Goal: Task Accomplishment & Management: Complete application form

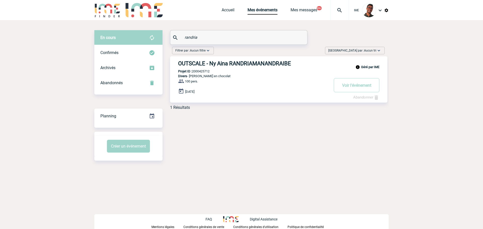
click at [120, 17] on img at bounding box center [107, 10] width 26 height 14
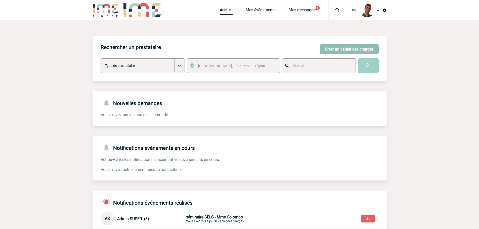
click at [325, 49] on button "Créer un cahier des charges" at bounding box center [349, 49] width 59 height 10
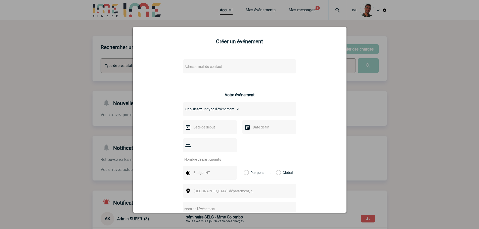
click at [237, 67] on span "Adresse mail du contact" at bounding box center [227, 66] width 88 height 7
type input "[PERSON_NAME].garnier"
drag, startPoint x: 129, startPoint y: 87, endPoint x: 214, endPoint y: 17, distance: 109.9
click at [129, 87] on div at bounding box center [239, 114] width 479 height 229
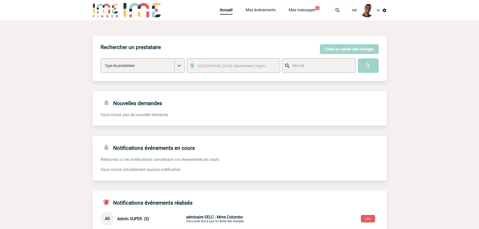
click at [100, 8] on img at bounding box center [106, 10] width 26 height 14
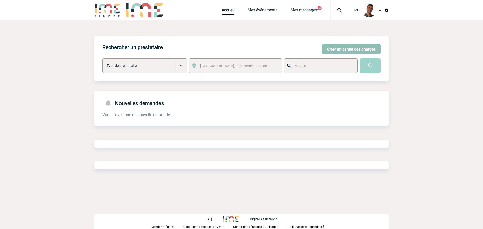
click at [345, 51] on button "Créer un cahier des charges" at bounding box center [351, 49] width 59 height 10
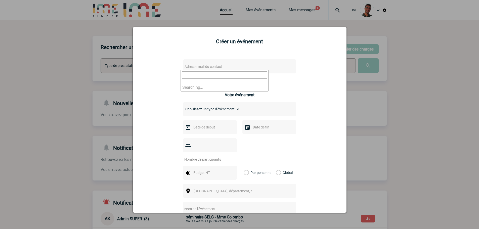
click at [209, 65] on span "Adresse mail du contact" at bounding box center [203, 67] width 37 height 4
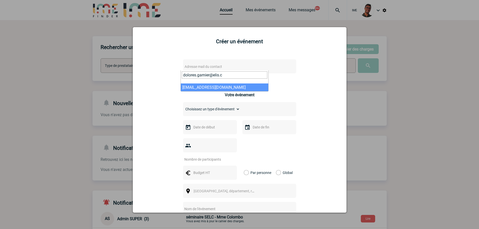
type input "dolores.garnier@elis.c"
select select "133161"
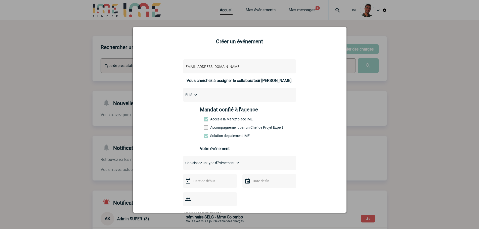
click at [219, 127] on label "Accompagnement par un Chef de Projet Expert" at bounding box center [215, 128] width 22 height 4
click at [0, 0] on input "Accompagnement par un Chef de Projet Expert" at bounding box center [0, 0] width 0 height 0
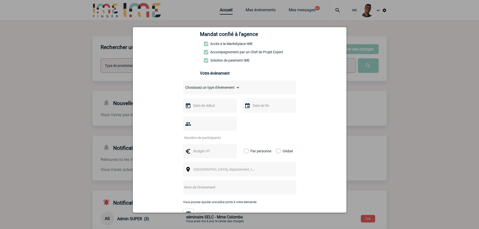
drag, startPoint x: 218, startPoint y: 89, endPoint x: 214, endPoint y: 107, distance: 18.7
click at [218, 89] on select "Choisissez un type d'évènement Séminaire avec nuitée Séminaire sans nuitée Repa…" at bounding box center [211, 87] width 57 height 7
click at [218, 91] on select "Choisissez un type d'évènement Séminaire avec nuitée Séminaire sans nuitée Repa…" at bounding box center [211, 87] width 57 height 7
select select "3"
click at [183, 85] on select "Choisissez un type d'évènement Séminaire avec nuitée Séminaire sans nuitée Repa…" at bounding box center [211, 87] width 57 height 7
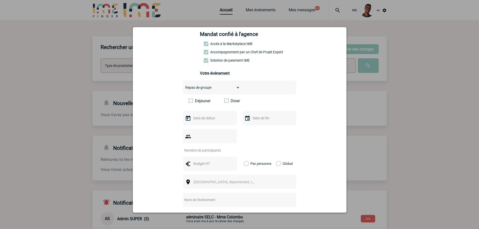
click at [213, 112] on div "Choisissez un type d'évènement Séminaire avec nuitée Séminaire sans nuitée Repa…" at bounding box center [239, 159] width 113 height 159
click at [232, 102] on label "Diner" at bounding box center [238, 101] width 29 height 5
click at [0, 0] on input "Diner" at bounding box center [0, 0] width 0 height 0
click at [204, 121] on input "text" at bounding box center [209, 118] width 35 height 7
click at [257, 131] on link "Suivant" at bounding box center [256, 128] width 8 height 8
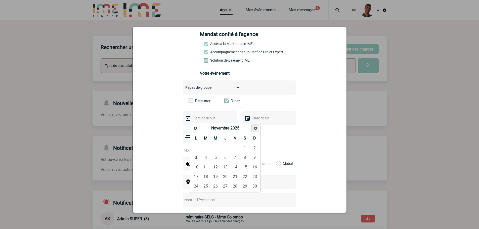
click at [257, 131] on link "Suivant" at bounding box center [256, 128] width 8 height 8
click at [243, 177] on link "24" at bounding box center [244, 176] width 9 height 9
type input "24-01-2026"
click at [266, 123] on div at bounding box center [269, 118] width 54 height 14
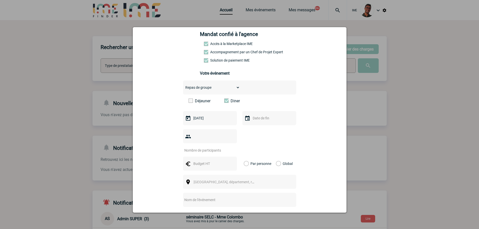
click at [266, 121] on input "text" at bounding box center [269, 118] width 35 height 7
click at [305, 176] on link "24" at bounding box center [304, 176] width 9 height 9
type input "24-01-2026"
click at [203, 147] on input "number" at bounding box center [206, 150] width 47 height 7
type input "100"
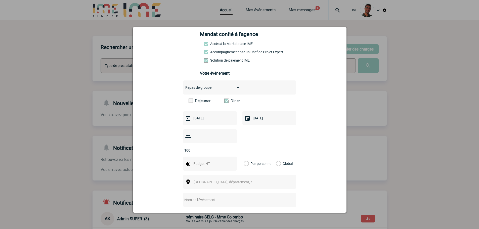
click at [195, 160] on input "text" at bounding box center [209, 163] width 35 height 7
type input "15000"
drag, startPoint x: 277, startPoint y: 156, endPoint x: 248, endPoint y: 172, distance: 33.2
click at [277, 157] on label "Global" at bounding box center [277, 164] width 3 height 14
click at [0, 0] on input "Global" at bounding box center [0, 0] width 0 height 0
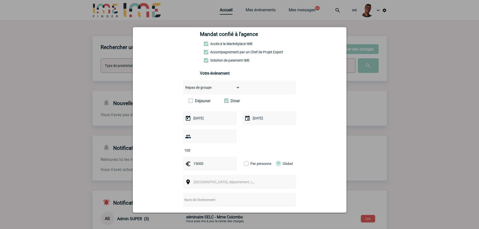
click at [229, 177] on body "IME Accueil Mes événements" at bounding box center [239, 154] width 479 height 308
type input "paris"
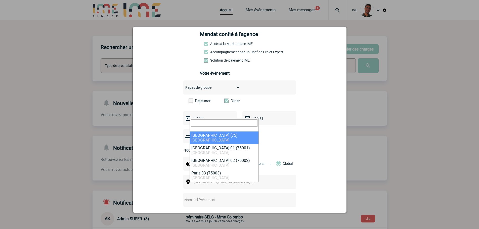
select select "3"
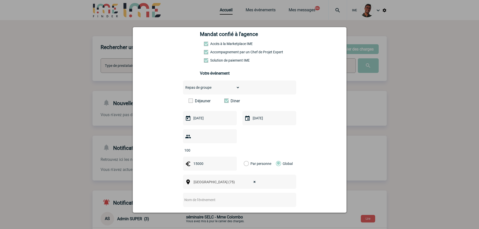
click at [211, 197] on input "text" at bounding box center [233, 200] width 100 height 7
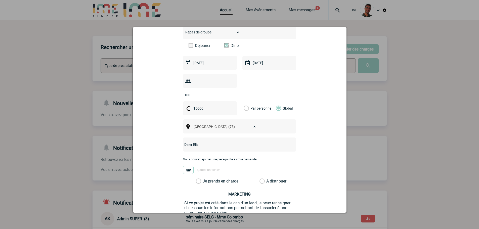
type input "Diner Elis"
click at [204, 179] on label "Je prends en charge" at bounding box center [200, 181] width 9 height 5
click at [0, 0] on input "Je prends en charge" at bounding box center [0, 0] width 0 height 0
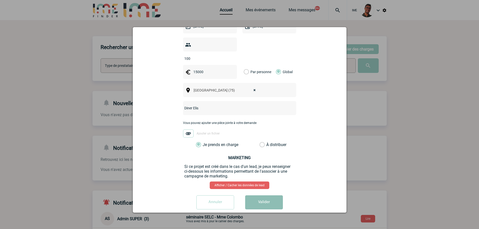
click at [256, 199] on button "Valider" at bounding box center [264, 202] width 38 height 14
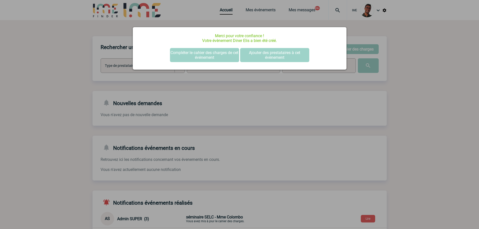
click at [85, 94] on div at bounding box center [239, 114] width 479 height 229
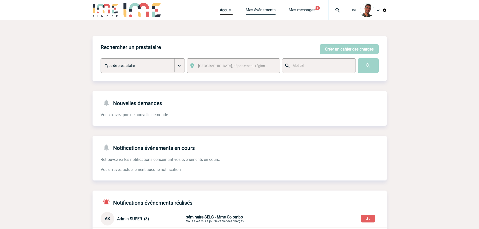
click at [255, 8] on link "Mes événements" at bounding box center [261, 11] width 30 height 7
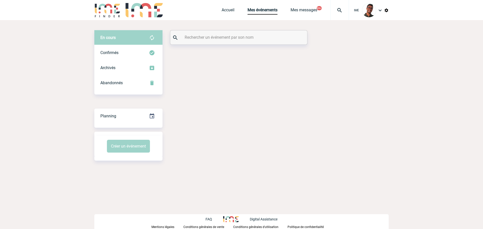
click at [232, 41] on input "text" at bounding box center [239, 37] width 112 height 7
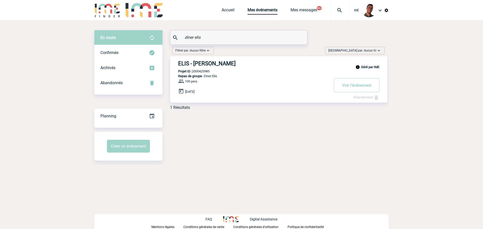
type input "diner elis"
click at [203, 64] on h3 "ELIS - Dolores GARNIER" at bounding box center [253, 63] width 151 height 6
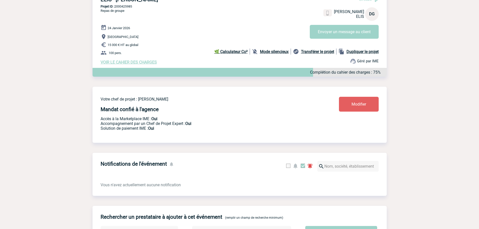
scroll to position [126, 0]
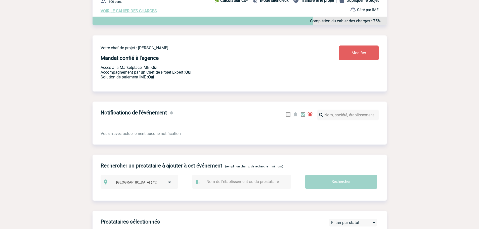
drag, startPoint x: 348, startPoint y: 68, endPoint x: 350, endPoint y: 60, distance: 8.3
click at [349, 65] on div "Votre chef de projet : [PERSON_NAME] DEL FONDO Mandat confié à l'agence Accès à…" at bounding box center [240, 59] width 294 height 48
click at [350, 60] on link "Modifier" at bounding box center [359, 53] width 40 height 15
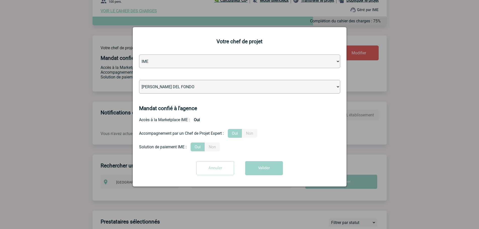
click at [209, 85] on select "[PERSON_NAME] [PERSON_NAME] [PERSON_NAME] [PERSON_NAME] [PERSON_NAME] [PERSON_N…" at bounding box center [239, 87] width 201 height 14
select select "101028"
click at [139, 80] on select "[PERSON_NAME] [PERSON_NAME] [PERSON_NAME] [PERSON_NAME] [PERSON_NAME] [PERSON_N…" at bounding box center [239, 87] width 201 height 14
click at [259, 167] on button "Valider" at bounding box center [264, 168] width 38 height 14
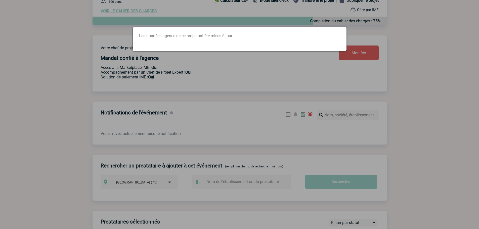
click at [151, 79] on div at bounding box center [239, 114] width 479 height 229
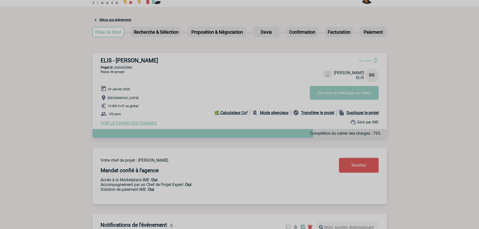
scroll to position [0, 0]
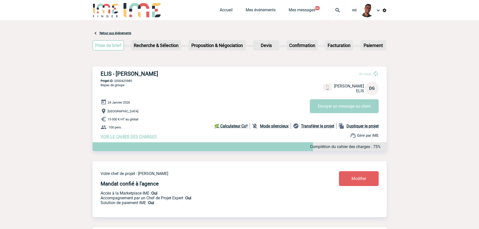
click at [131, 80] on p "Projet ID : 2000425985" at bounding box center [240, 81] width 294 height 4
copy p "2000425985"
